Goal: Transaction & Acquisition: Purchase product/service

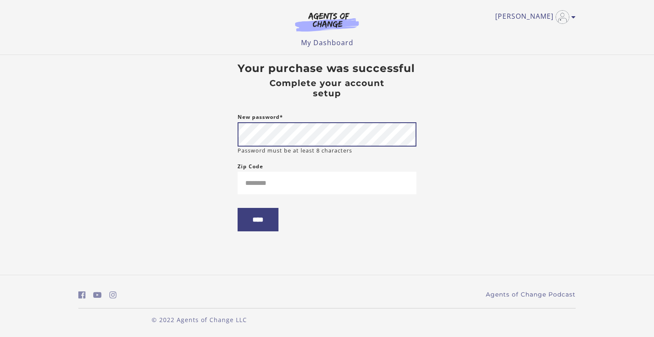
click at [131, 135] on body "Skip to main content [PERSON_NAME] My Account Support Sign Out Toggle menu Menu…" at bounding box center [327, 168] width 654 height 337
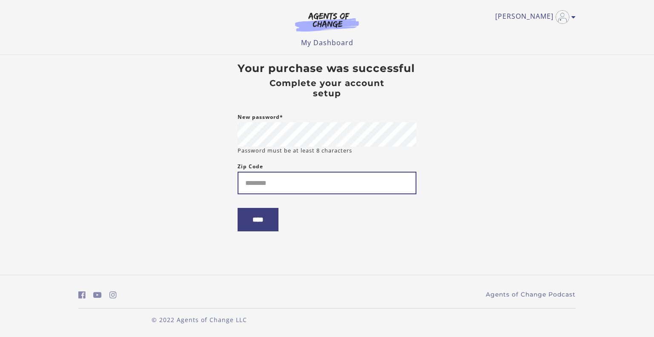
click at [264, 189] on input "Zip Code" at bounding box center [327, 183] width 179 height 23
type input "*****"
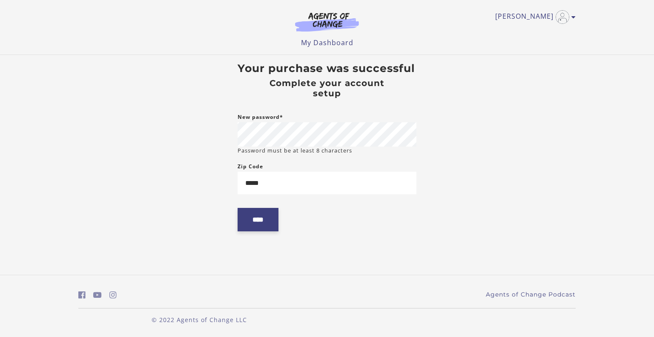
click at [272, 224] on input "****" at bounding box center [258, 219] width 41 height 23
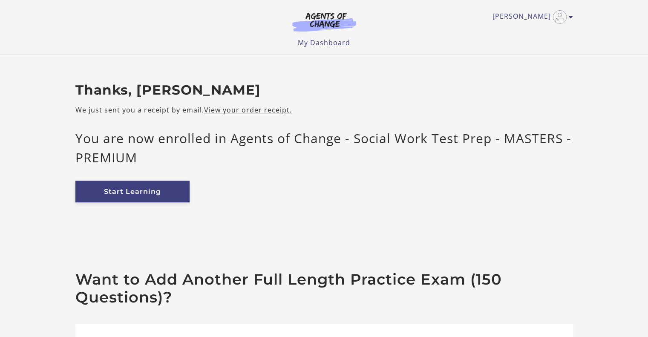
click at [145, 188] on link "Start Learning" at bounding box center [132, 192] width 114 height 22
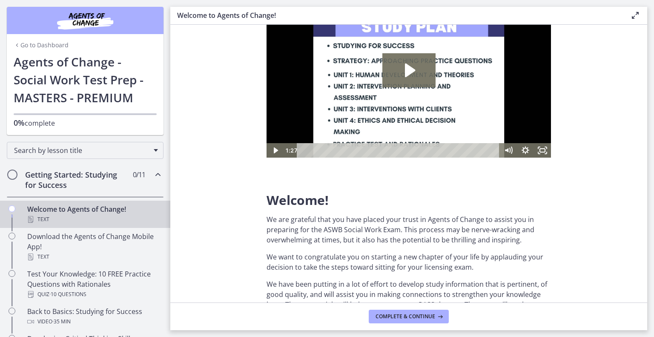
scroll to position [31, 0]
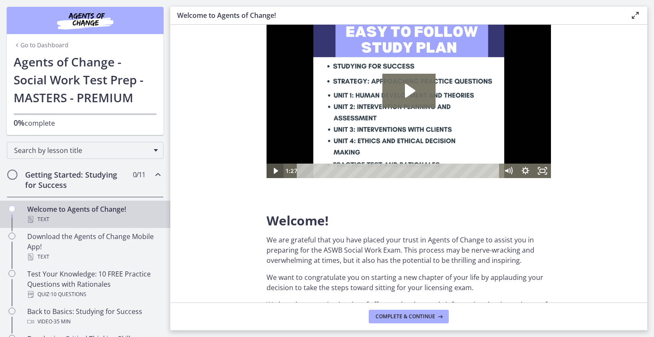
click at [275, 170] on icon "Play Video" at bounding box center [275, 171] width 4 height 6
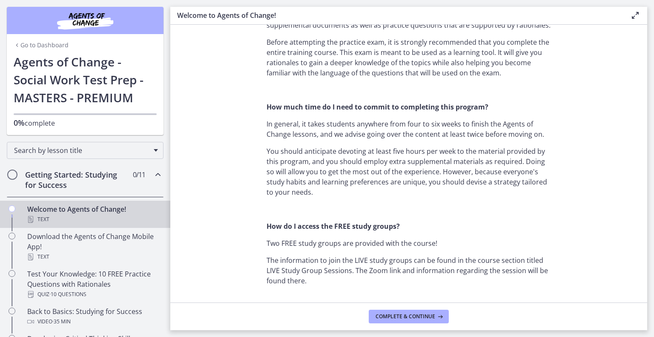
scroll to position [568, 0]
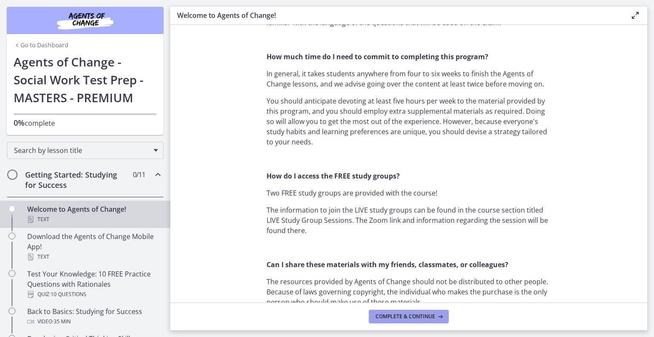
click at [432, 319] on span "Complete & continue" at bounding box center [406, 316] width 60 height 7
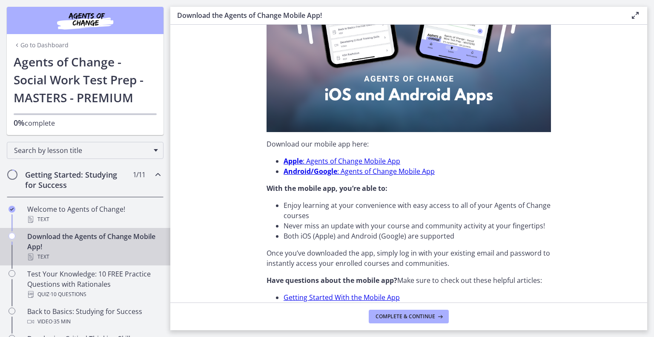
scroll to position [243, 0]
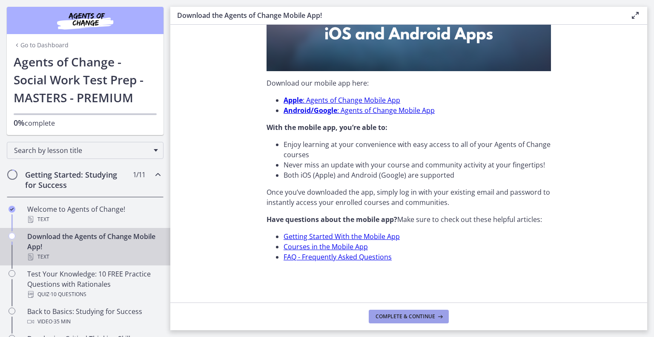
click at [400, 318] on span "Complete & continue" at bounding box center [406, 316] width 60 height 7
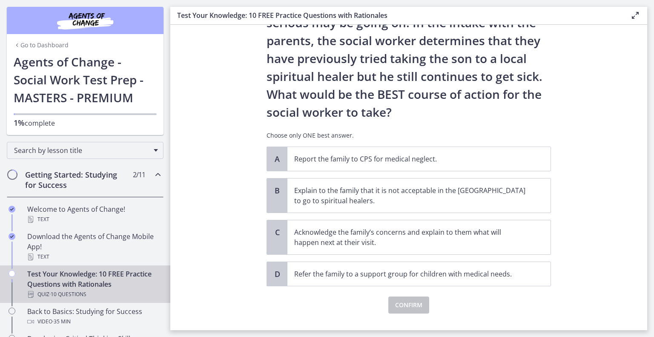
scroll to position [144, 0]
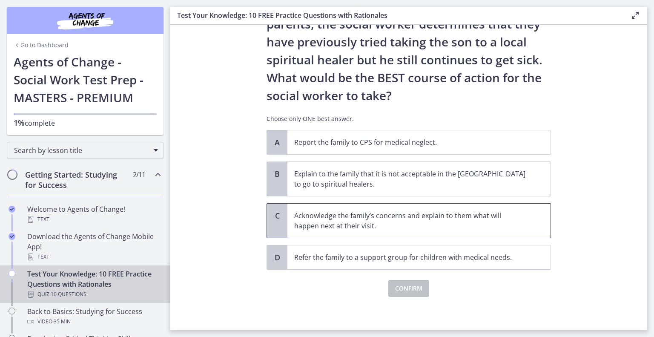
click at [330, 215] on p "Acknowledge the family’s concerns and explain to them what will happen next at …" at bounding box center [410, 220] width 233 height 20
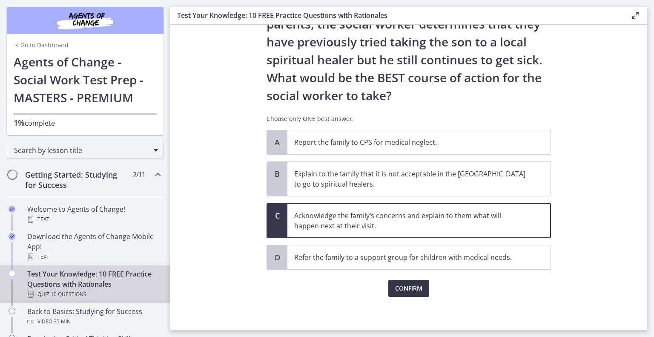
click at [405, 287] on span "Confirm" at bounding box center [408, 288] width 27 height 10
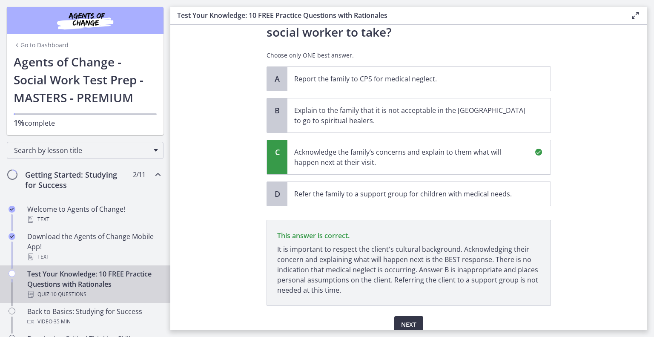
scroll to position [244, 0]
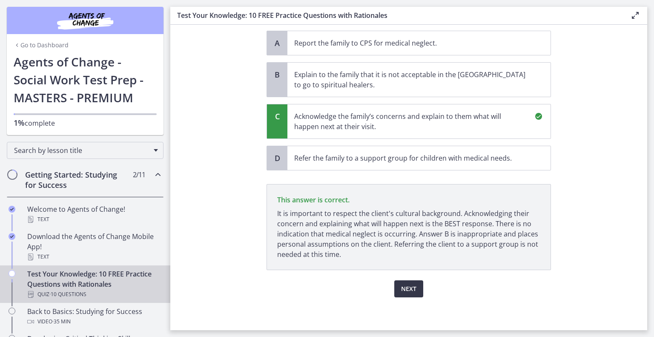
click at [408, 290] on span "Next" at bounding box center [408, 289] width 15 height 10
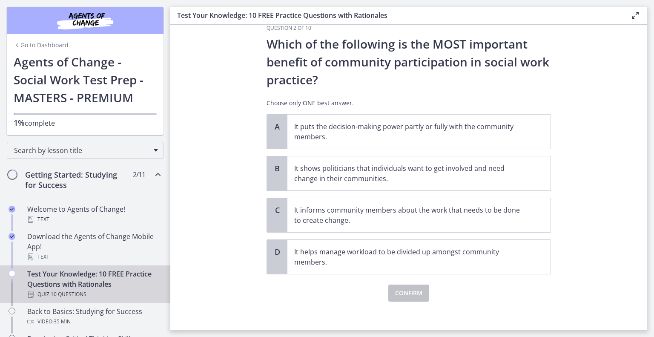
scroll to position [22, 0]
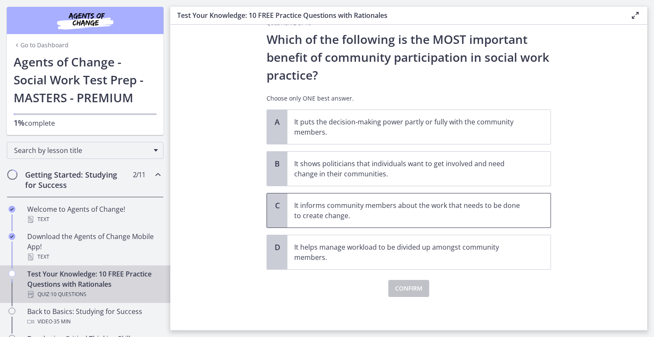
click at [327, 220] on p "It informs community members about the work that needs to be done to create cha…" at bounding box center [410, 210] width 233 height 20
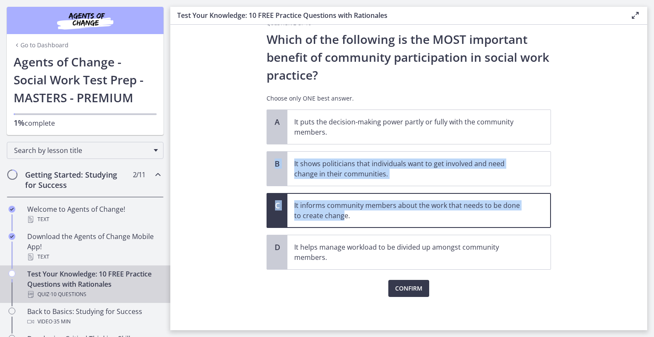
drag, startPoint x: 327, startPoint y: 220, endPoint x: 196, endPoint y: 167, distance: 141.0
click at [196, 167] on section "Question 2 of 10 Which of the following is the MOST important benefit of commun…" at bounding box center [408, 177] width 477 height 305
drag, startPoint x: 201, startPoint y: 215, endPoint x: 238, endPoint y: 201, distance: 38.9
click at [202, 214] on section "Question 2 of 10 Which of the following is the MOST important benefit of commun…" at bounding box center [408, 177] width 477 height 305
click at [315, 215] on p "It informs community members about the work that needs to be done to create cha…" at bounding box center [410, 210] width 233 height 20
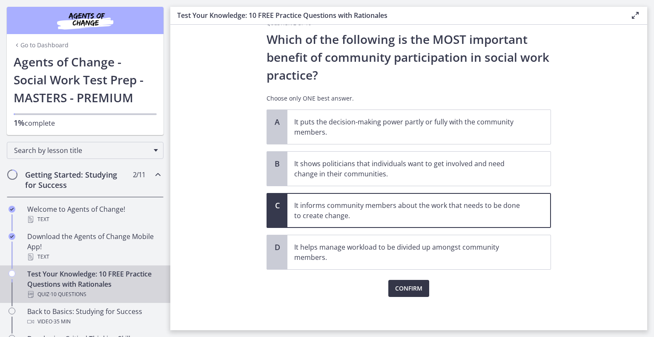
click at [407, 293] on button "Confirm" at bounding box center [408, 288] width 41 height 17
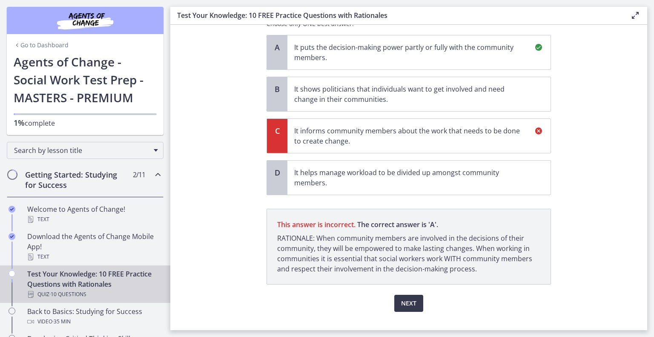
scroll to position [111, 0]
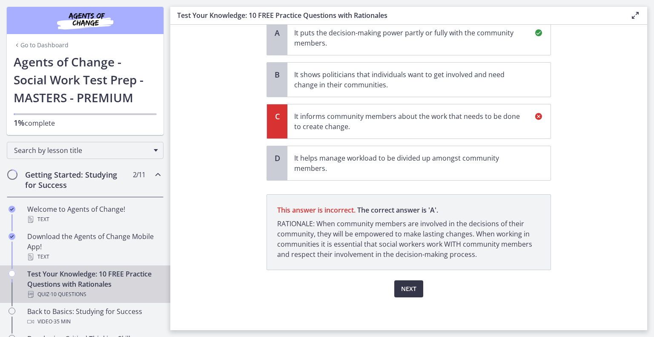
click at [411, 293] on span "Next" at bounding box center [408, 289] width 15 height 10
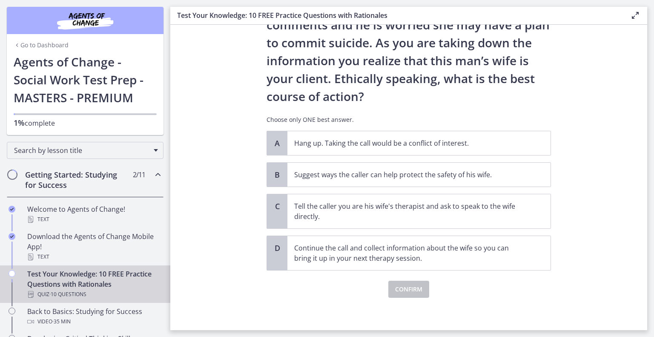
scroll to position [90, 0]
click at [420, 173] on p "Suggest ways the caller can help protect the safety of his wife." at bounding box center [410, 174] width 233 height 10
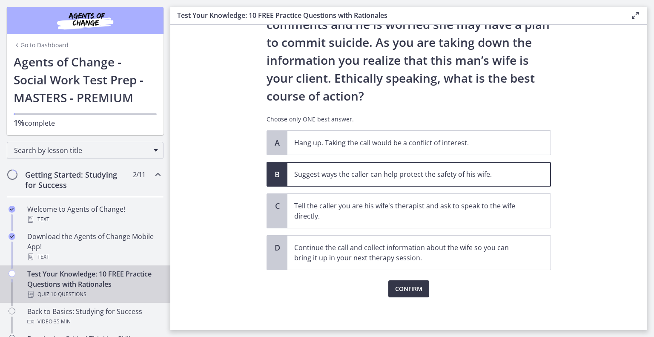
click at [411, 286] on span "Confirm" at bounding box center [408, 289] width 27 height 10
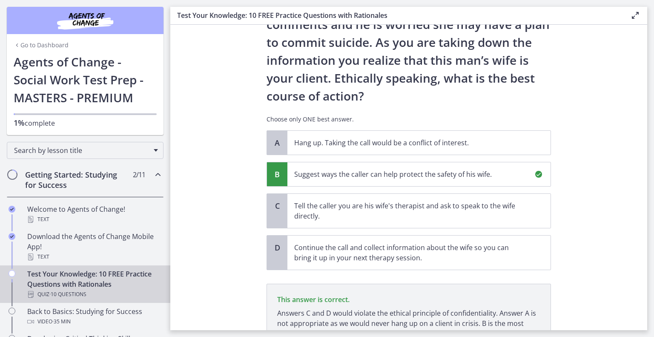
scroll to position [169, 0]
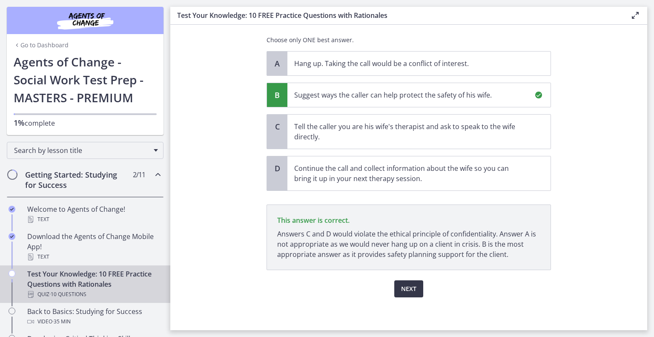
click at [404, 284] on span "Next" at bounding box center [408, 289] width 15 height 10
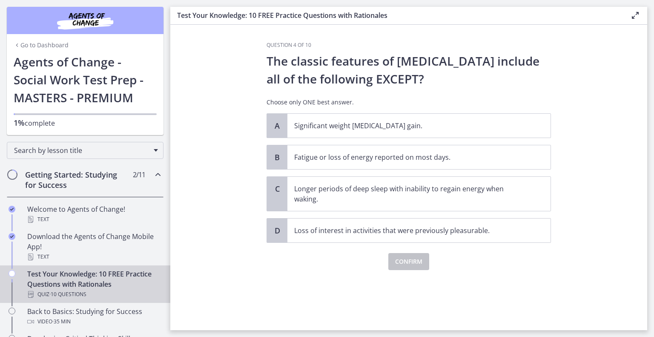
scroll to position [0, 0]
click at [287, 121] on div "A Significant weight [MEDICAL_DATA] gain." at bounding box center [409, 125] width 284 height 25
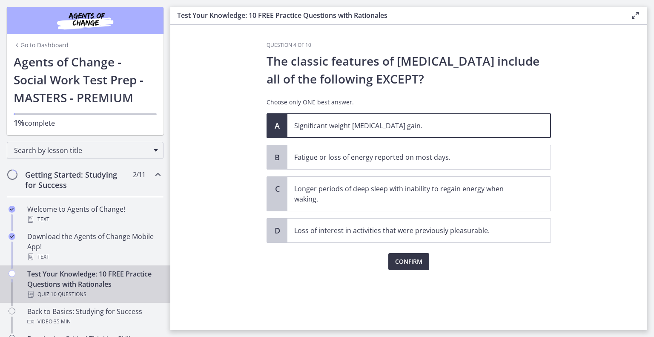
click at [394, 256] on button "Confirm" at bounding box center [408, 261] width 41 height 17
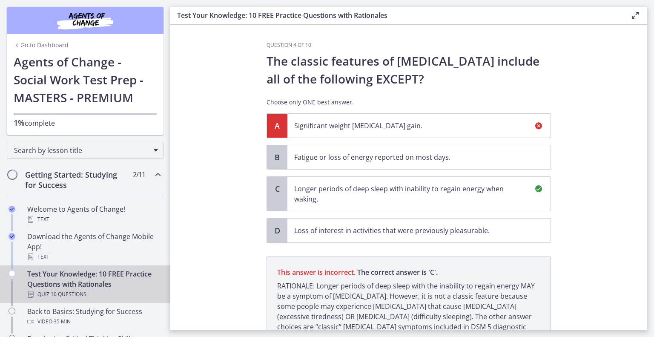
scroll to position [72, 0]
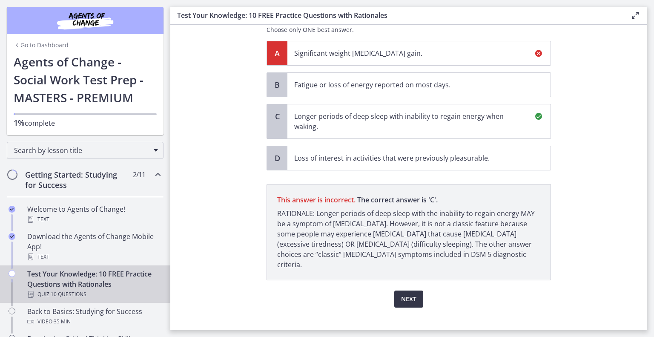
click at [406, 294] on span "Next" at bounding box center [408, 299] width 15 height 10
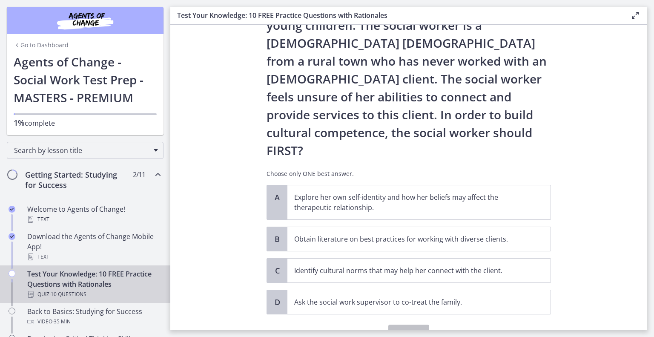
scroll to position [98, 0]
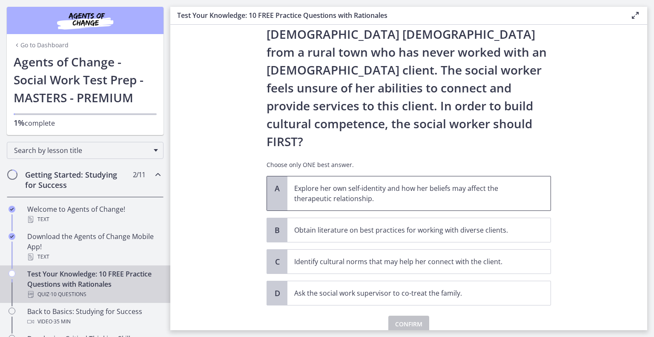
click at [373, 183] on p "Explore her own self-identity and how her beliefs may affect the therapeutic re…" at bounding box center [410, 193] width 233 height 20
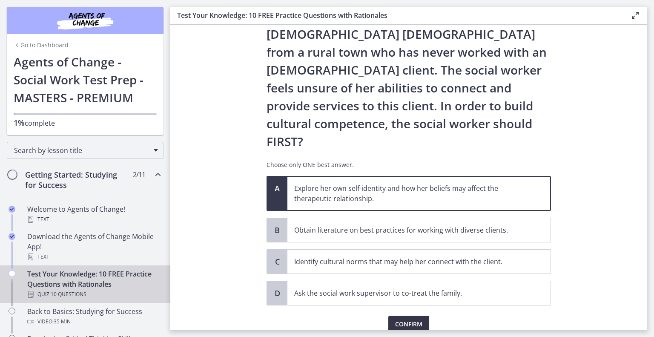
click at [413, 319] on span "Confirm" at bounding box center [408, 324] width 27 height 10
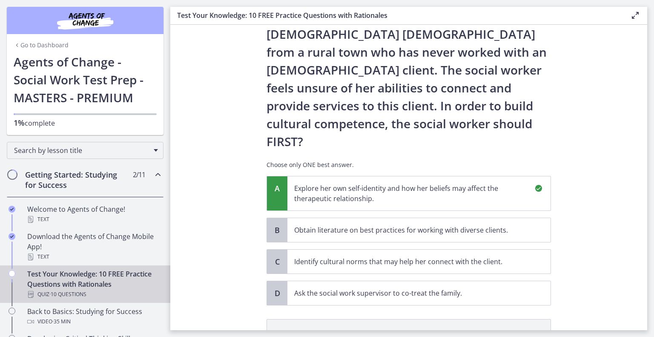
scroll to position [198, 0]
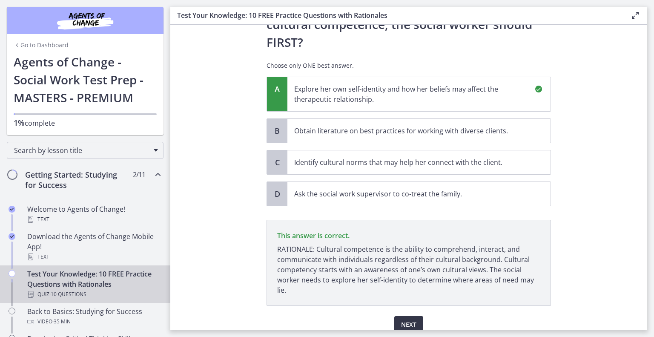
click at [411, 319] on span "Next" at bounding box center [408, 324] width 15 height 10
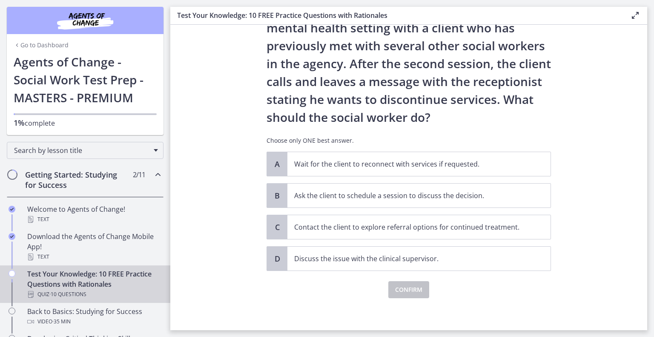
scroll to position [52, 0]
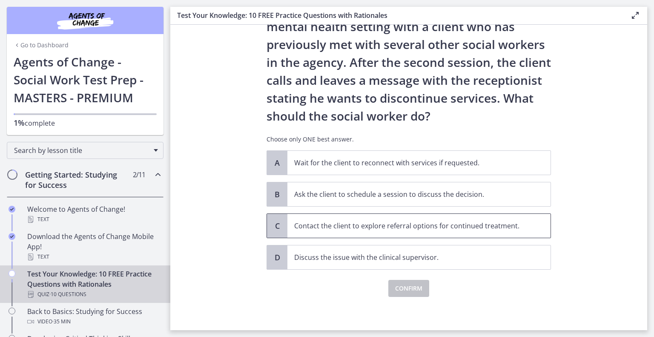
click at [445, 229] on p "Contact the client to explore referral options for continued treatment." at bounding box center [410, 226] width 233 height 10
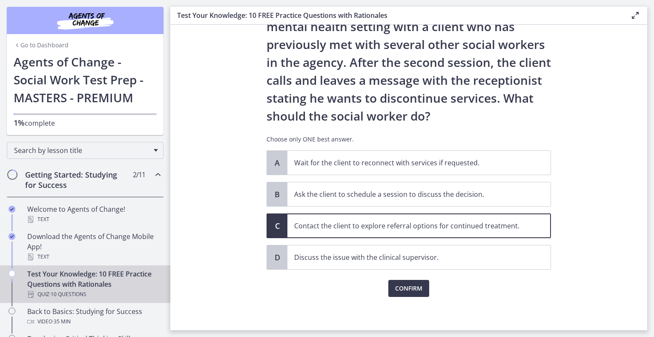
click at [402, 277] on div "Confirm" at bounding box center [409, 283] width 284 height 27
click at [399, 287] on span "Confirm" at bounding box center [408, 288] width 27 height 10
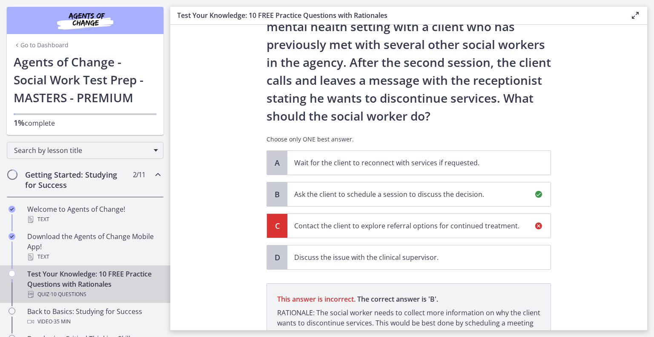
scroll to position [152, 0]
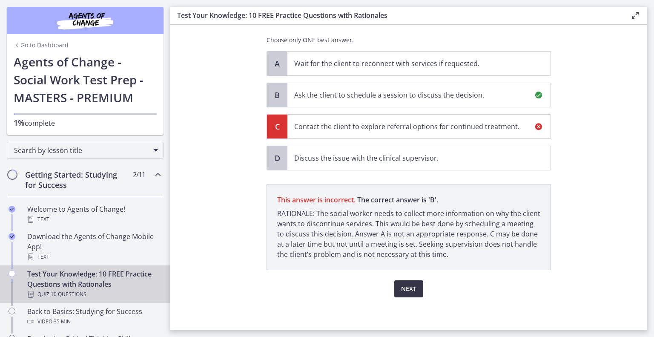
click at [405, 291] on span "Next" at bounding box center [408, 289] width 15 height 10
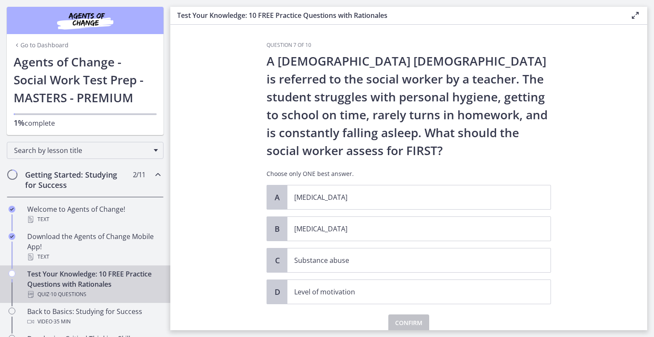
scroll to position [34, 0]
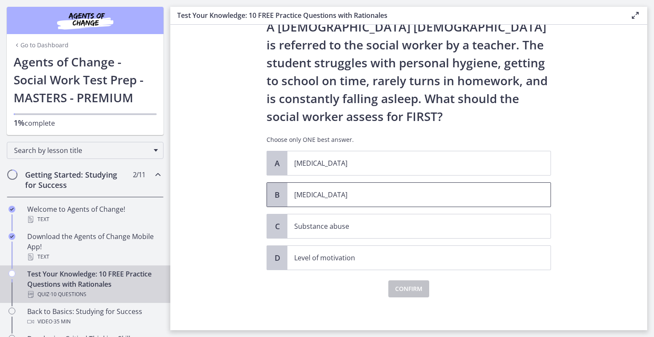
click at [335, 191] on p "[MEDICAL_DATA]" at bounding box center [410, 194] width 233 height 10
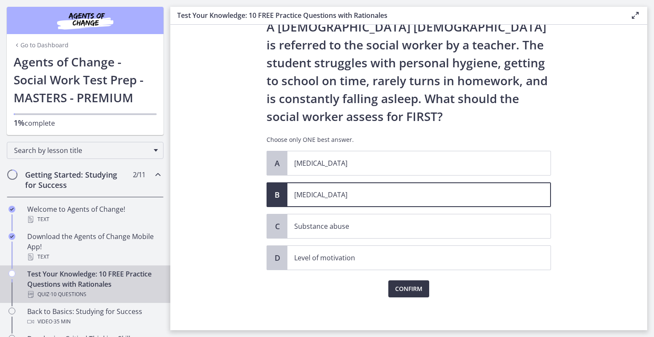
click at [405, 287] on span "Confirm" at bounding box center [408, 289] width 27 height 10
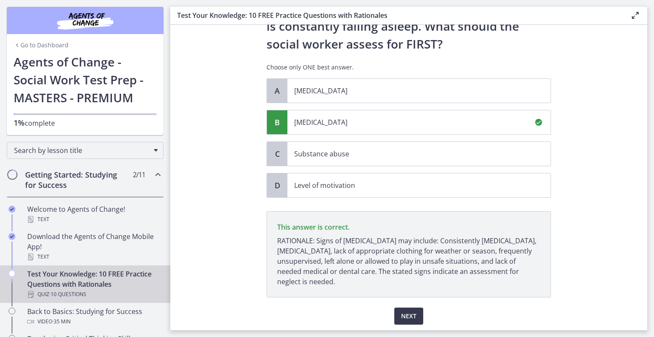
scroll to position [134, 0]
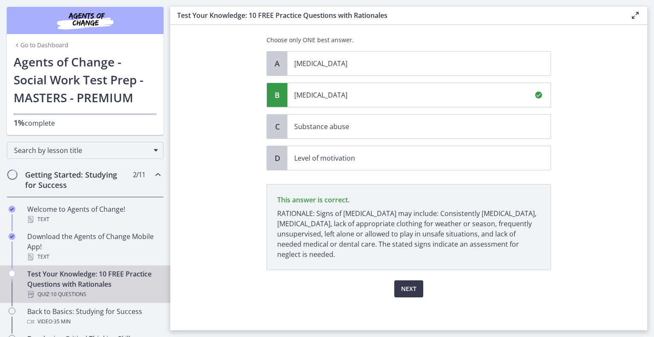
click at [416, 196] on div "Question 7 of 10 A [DEMOGRAPHIC_DATA] [DEMOGRAPHIC_DATA] is referred to the soc…" at bounding box center [409, 52] width 298 height 288
click at [402, 288] on span "Next" at bounding box center [408, 289] width 15 height 10
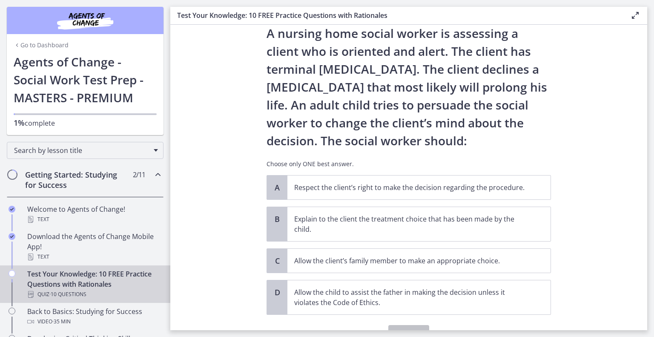
scroll to position [43, 0]
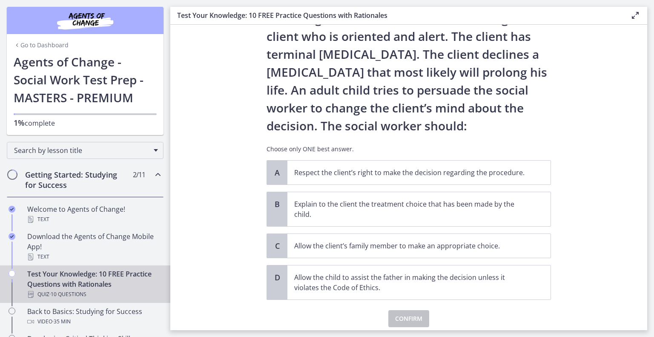
drag, startPoint x: 228, startPoint y: 109, endPoint x: 222, endPoint y: 54, distance: 56.1
click at [222, 54] on section "Question 8 of 10 A nursing home social worker is assessing a client who is orie…" at bounding box center [408, 177] width 477 height 305
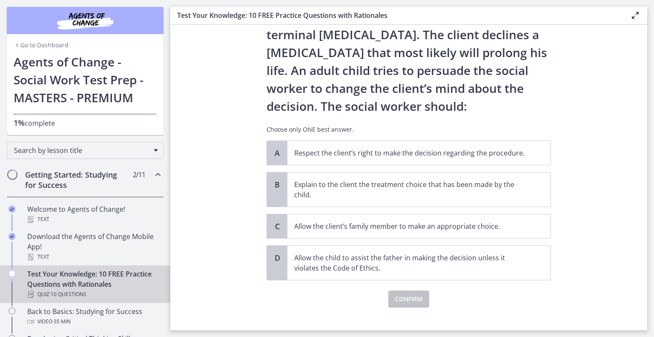
scroll to position [73, 0]
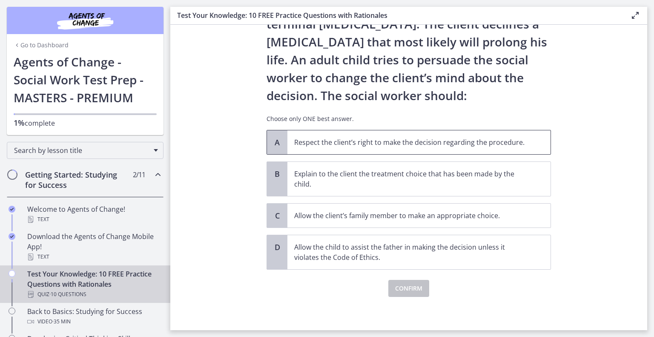
click at [347, 151] on span "Respect the client’s right to make the decision regarding the procedure." at bounding box center [418, 142] width 263 height 24
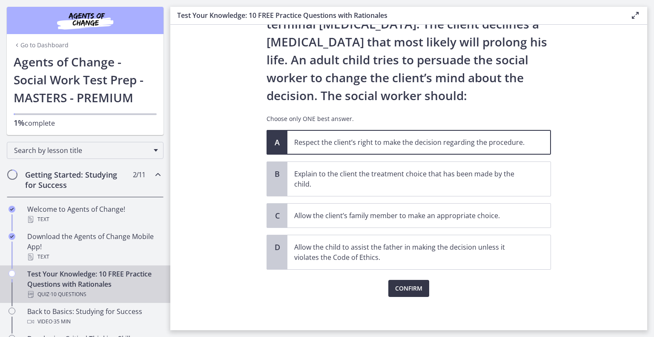
click at [421, 284] on button "Confirm" at bounding box center [408, 288] width 41 height 17
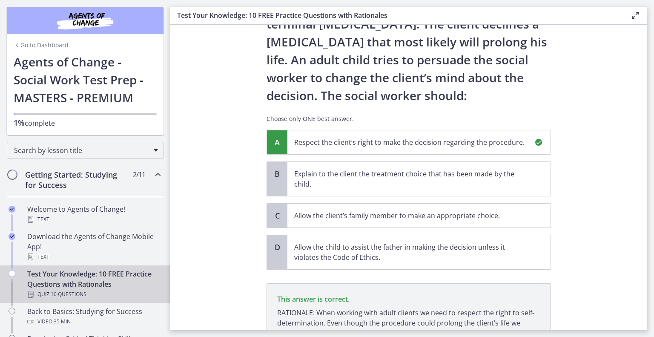
scroll to position [162, 0]
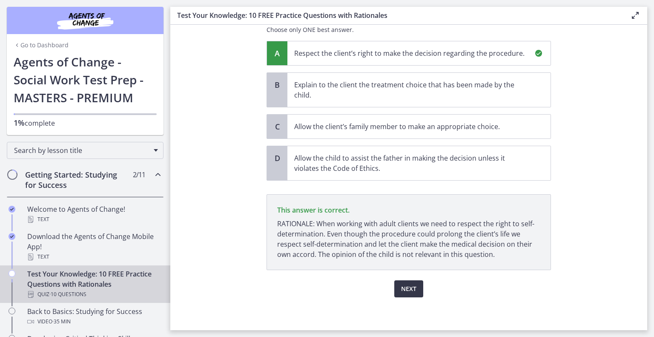
click at [405, 284] on span "Next" at bounding box center [408, 289] width 15 height 10
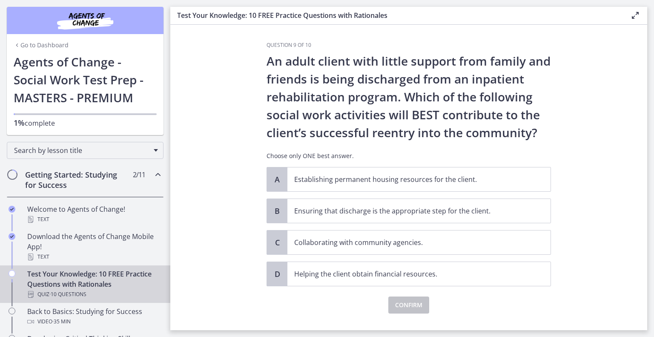
scroll to position [17, 0]
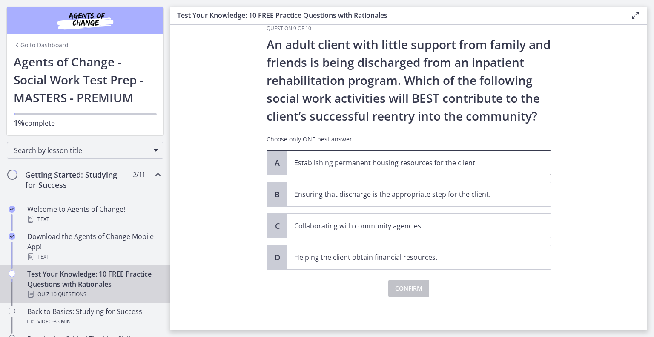
click at [361, 168] on span "Establishing permanent housing resources for the client." at bounding box center [418, 163] width 263 height 24
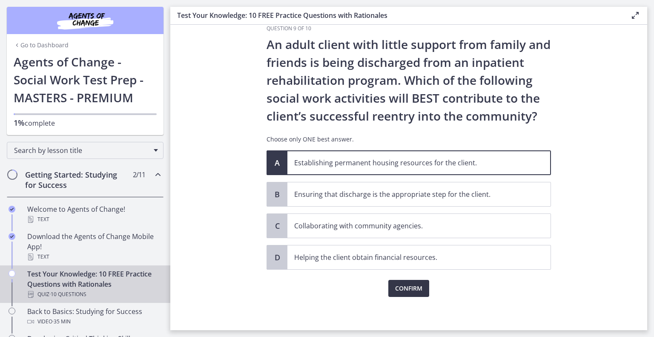
click at [395, 290] on span "Confirm" at bounding box center [408, 288] width 27 height 10
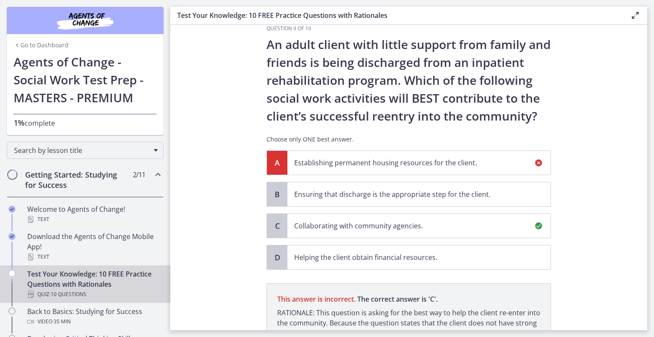
scroll to position [116, 0]
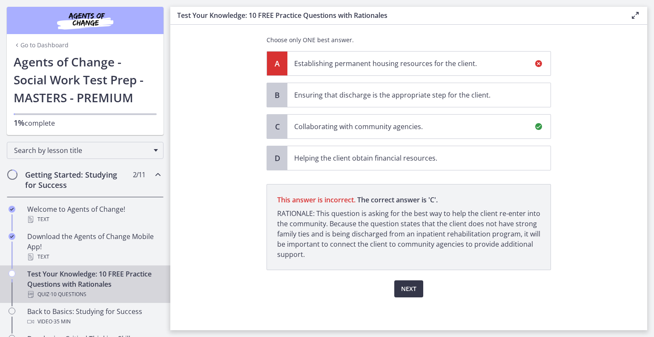
click at [409, 286] on span "Next" at bounding box center [408, 289] width 15 height 10
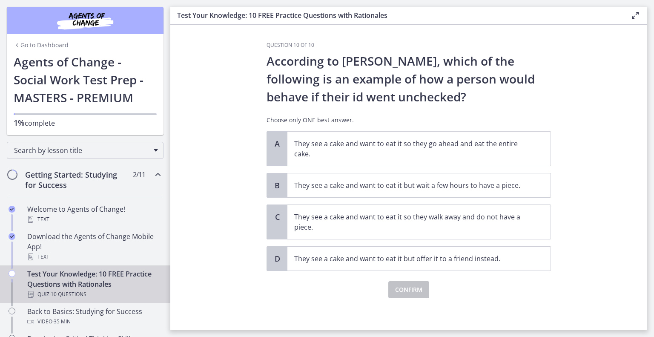
scroll to position [0, 0]
click at [406, 152] on p "They see a cake and want to eat it so they go ahead and eat the entire cake." at bounding box center [410, 148] width 233 height 20
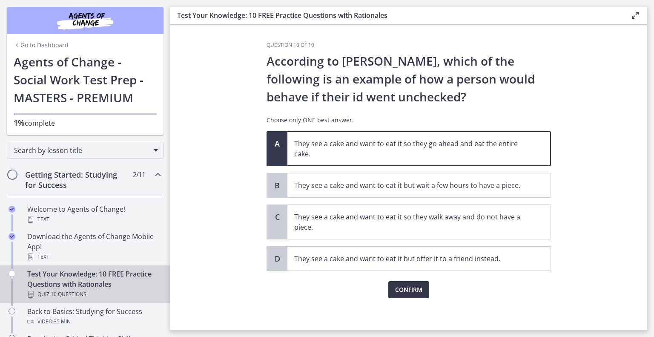
click at [402, 296] on button "Confirm" at bounding box center [408, 289] width 41 height 17
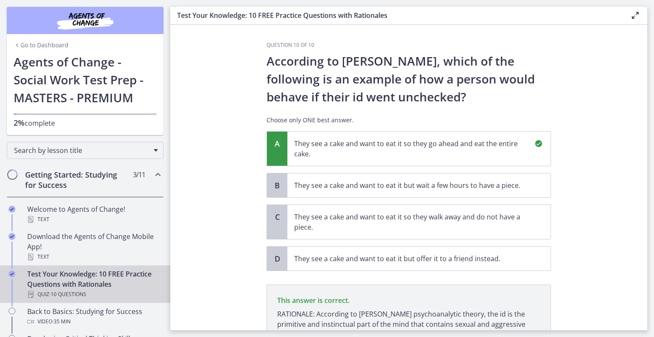
scroll to position [90, 0]
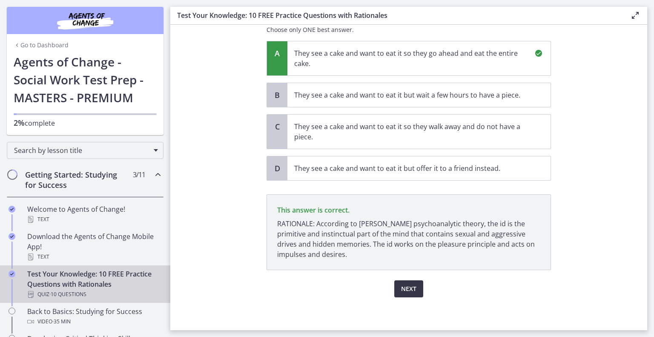
click at [403, 294] on button "Next" at bounding box center [408, 288] width 29 height 17
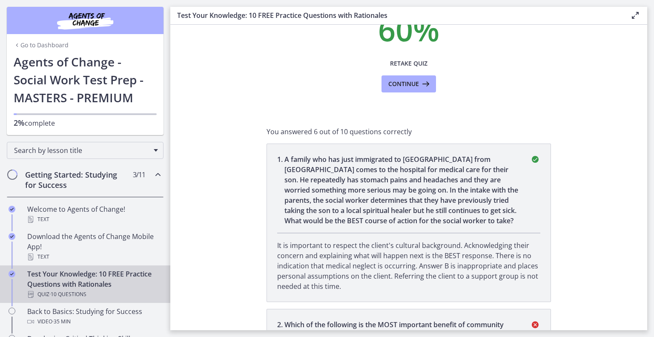
scroll to position [0, 0]
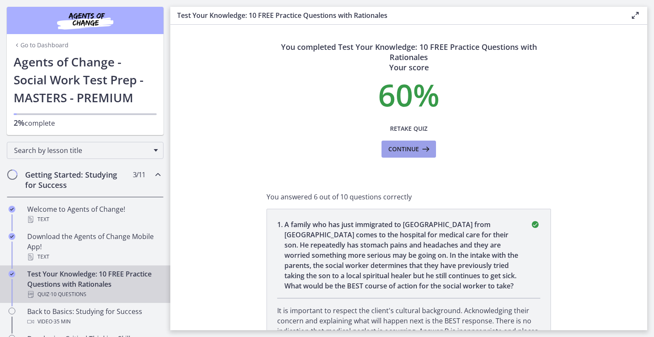
click at [400, 151] on span "Continue" at bounding box center [403, 149] width 31 height 10
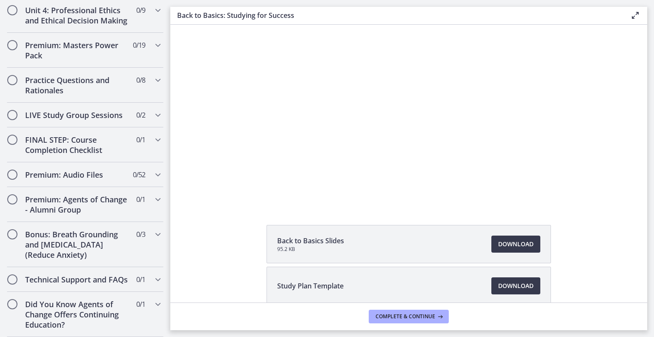
scroll to position [692, 0]
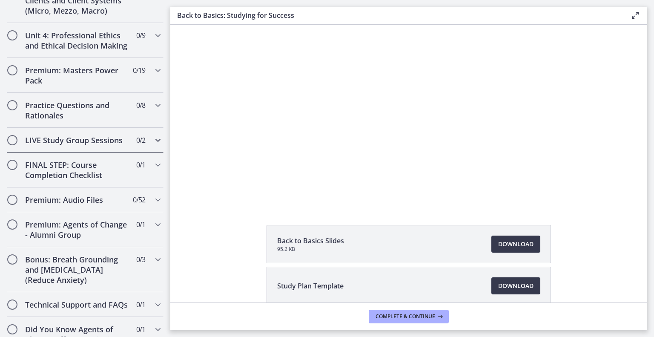
click at [145, 147] on div "LIVE Study Group Sessions 0 / 2 Completed" at bounding box center [85, 140] width 157 height 25
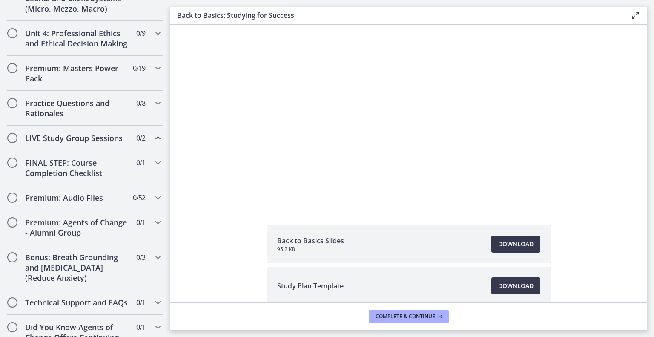
scroll to position [355, 0]
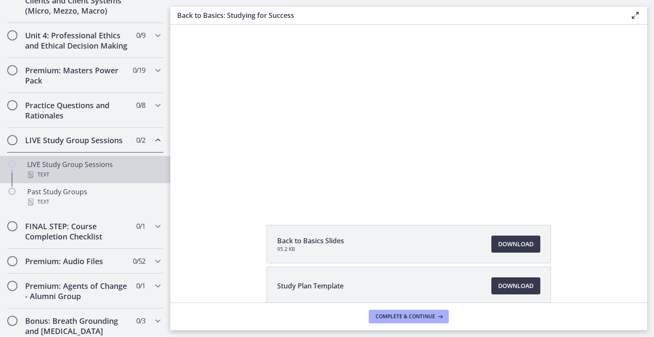
click at [82, 167] on link "LIVE Study Group Sessions Text" at bounding box center [85, 169] width 170 height 27
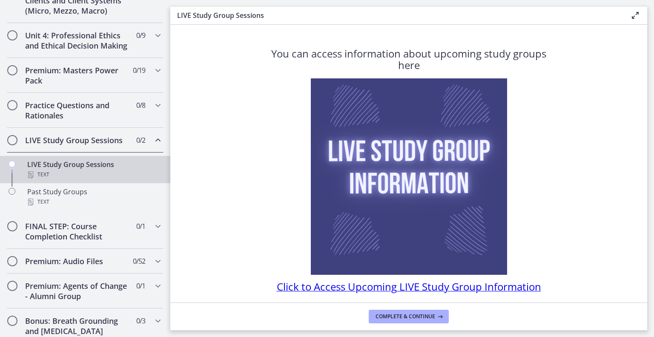
click at [402, 282] on span "Click to Access Upcoming LIVE Study Group Information" at bounding box center [409, 286] width 264 height 14
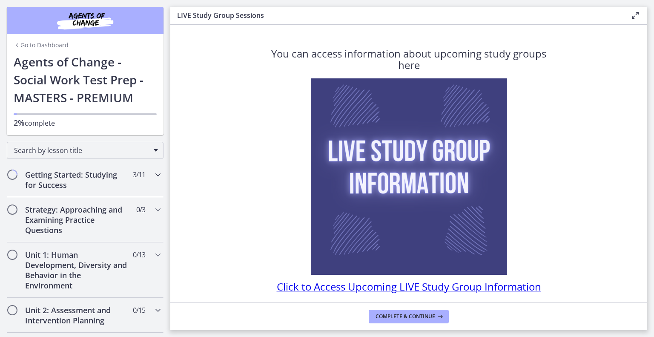
click at [53, 183] on h2 "Getting Started: Studying for Success" at bounding box center [77, 179] width 104 height 20
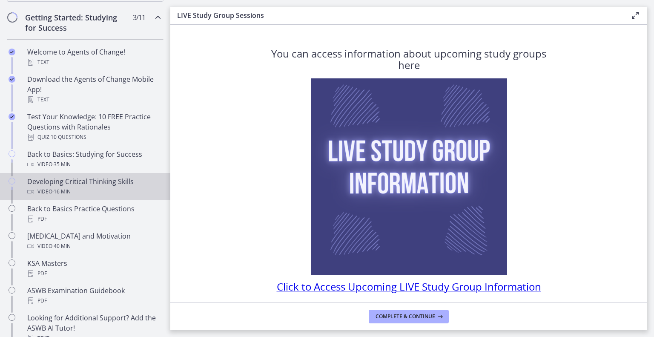
scroll to position [170, 0]
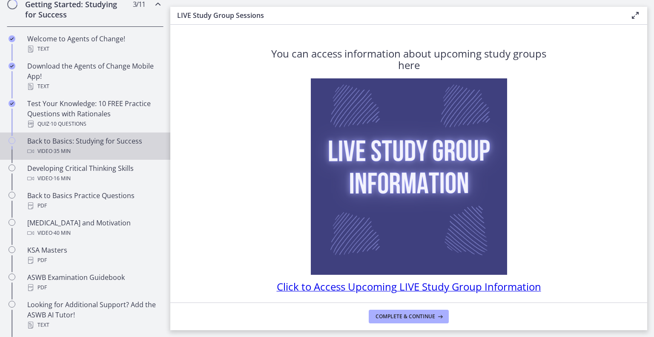
click at [122, 141] on div "Back to Basics: Studying for Success Video · 35 min" at bounding box center [93, 146] width 133 height 20
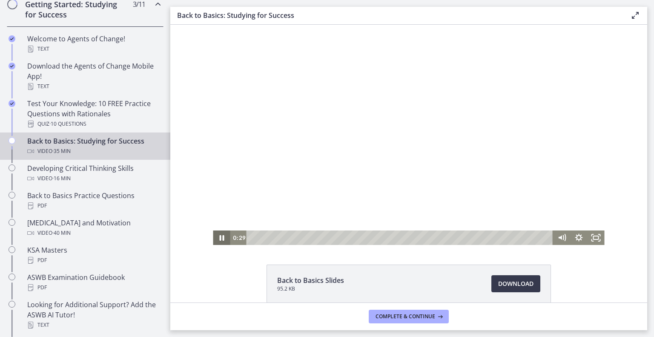
click at [222, 234] on icon "Pause" at bounding box center [221, 237] width 17 height 14
